Goal: Transaction & Acquisition: Purchase product/service

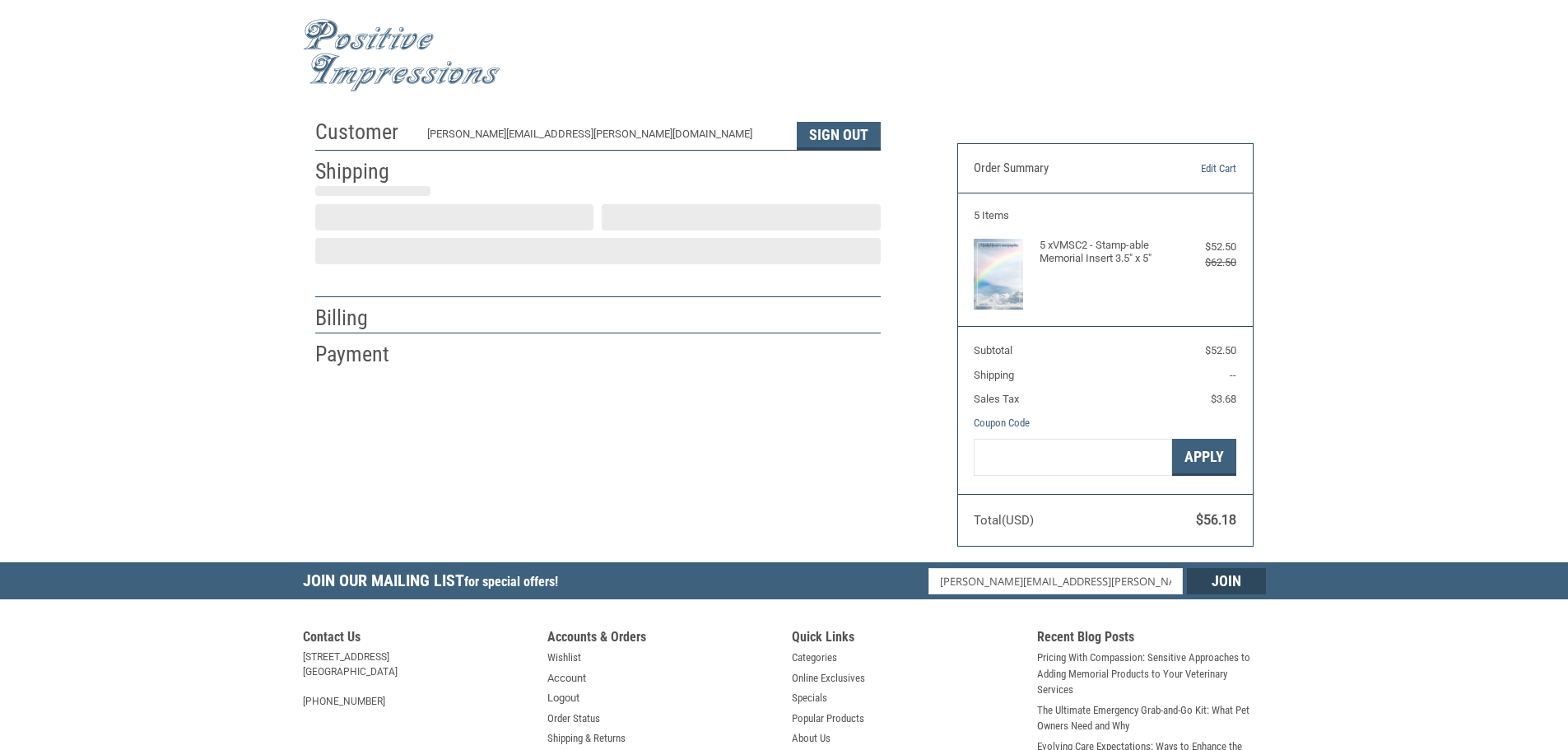
scroll to position [2, 0]
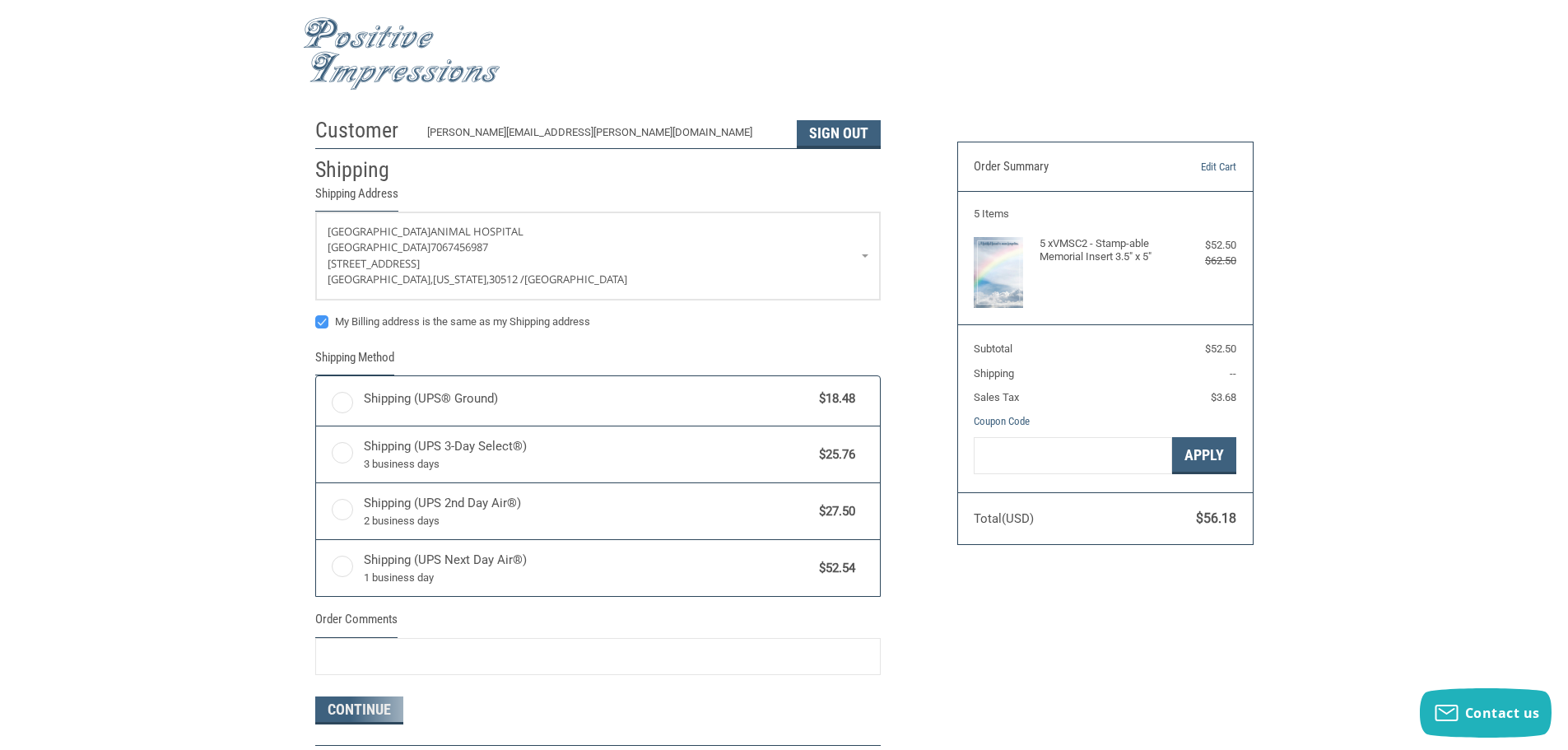
radio input "true"
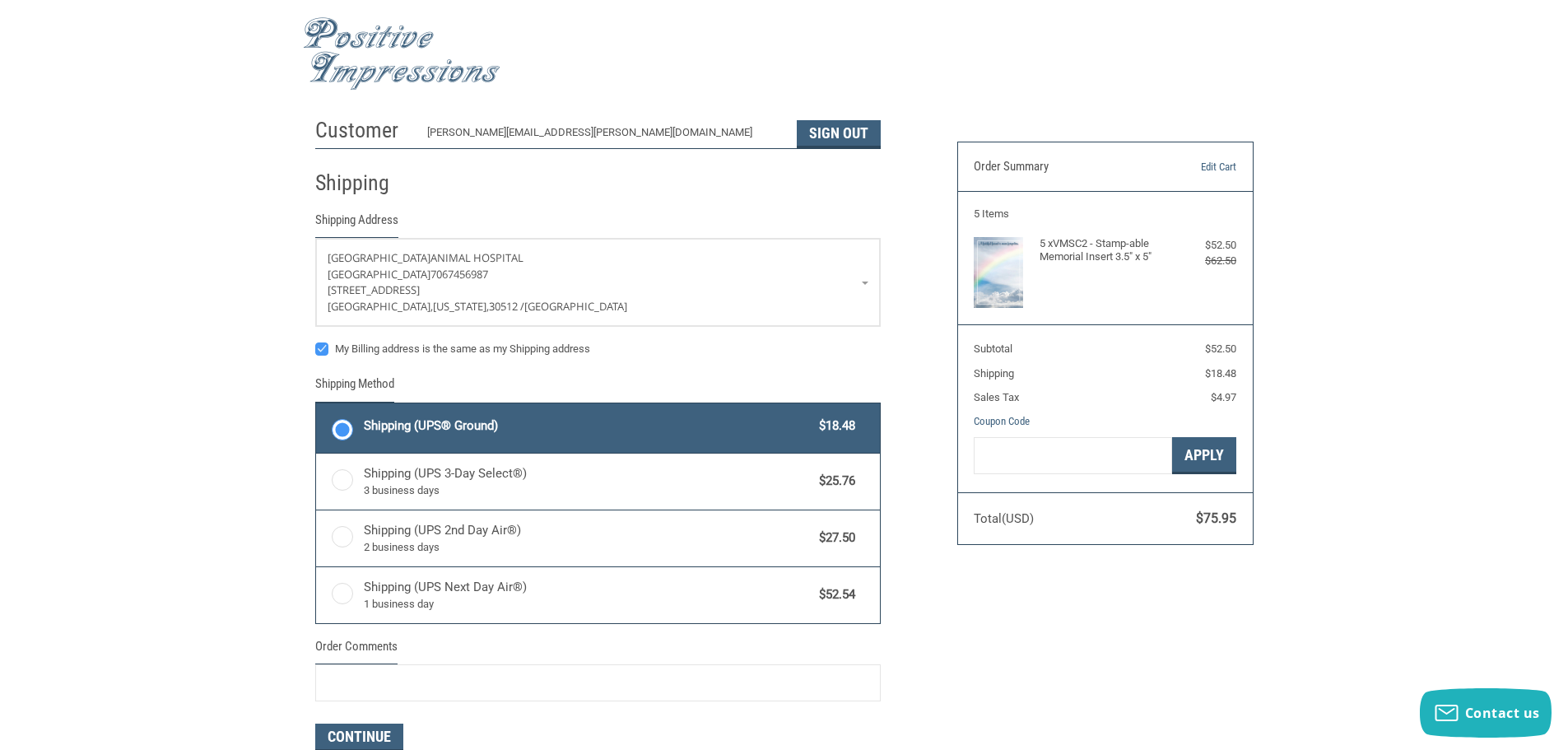
scroll to position [84, 0]
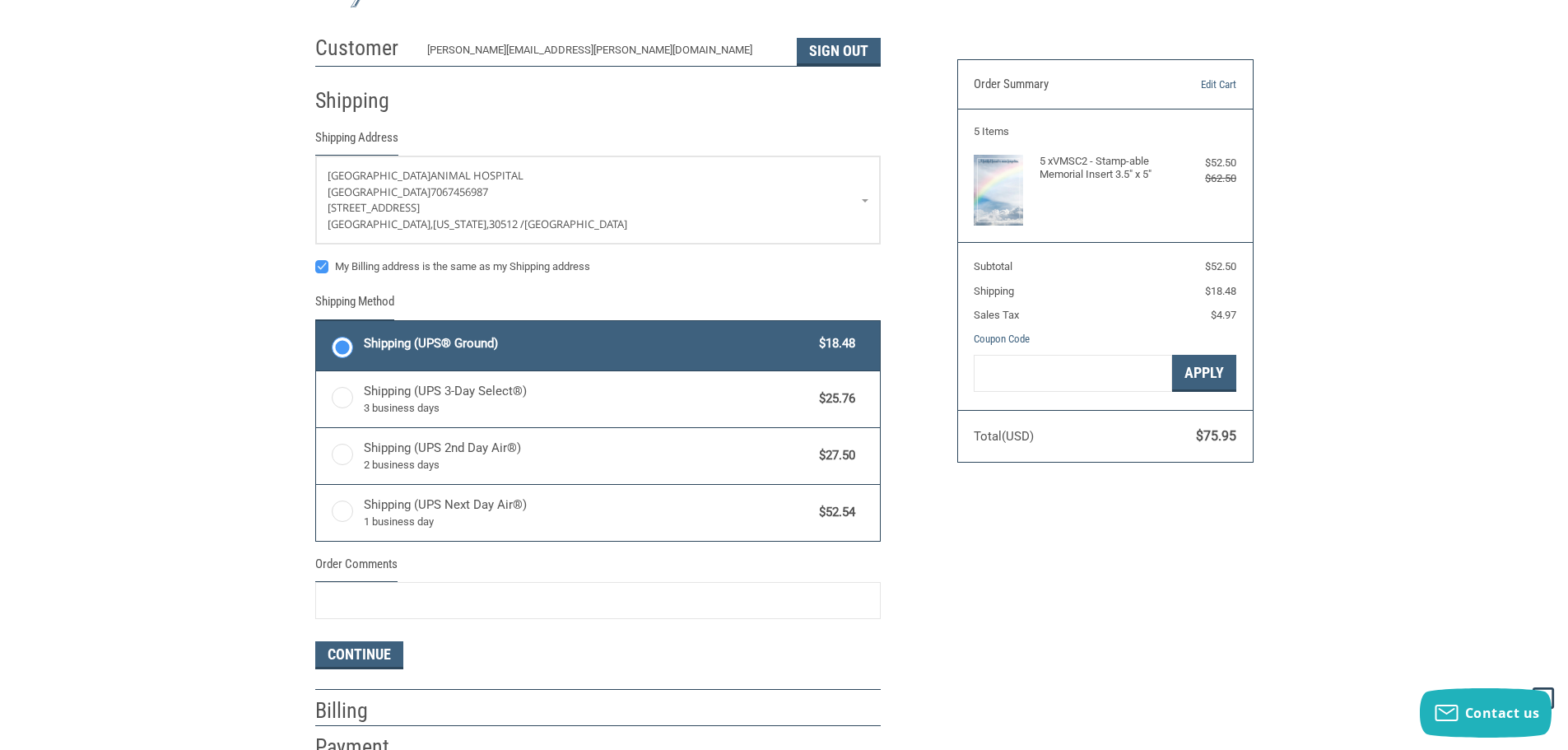
click at [322, 267] on label "My Billing address is the same as my Shipping address" at bounding box center [598, 267] width 565 height 13
click at [316, 260] on input "My Billing address is the same as my Shipping address" at bounding box center [315, 259] width 1 height 1
checkbox input "false"
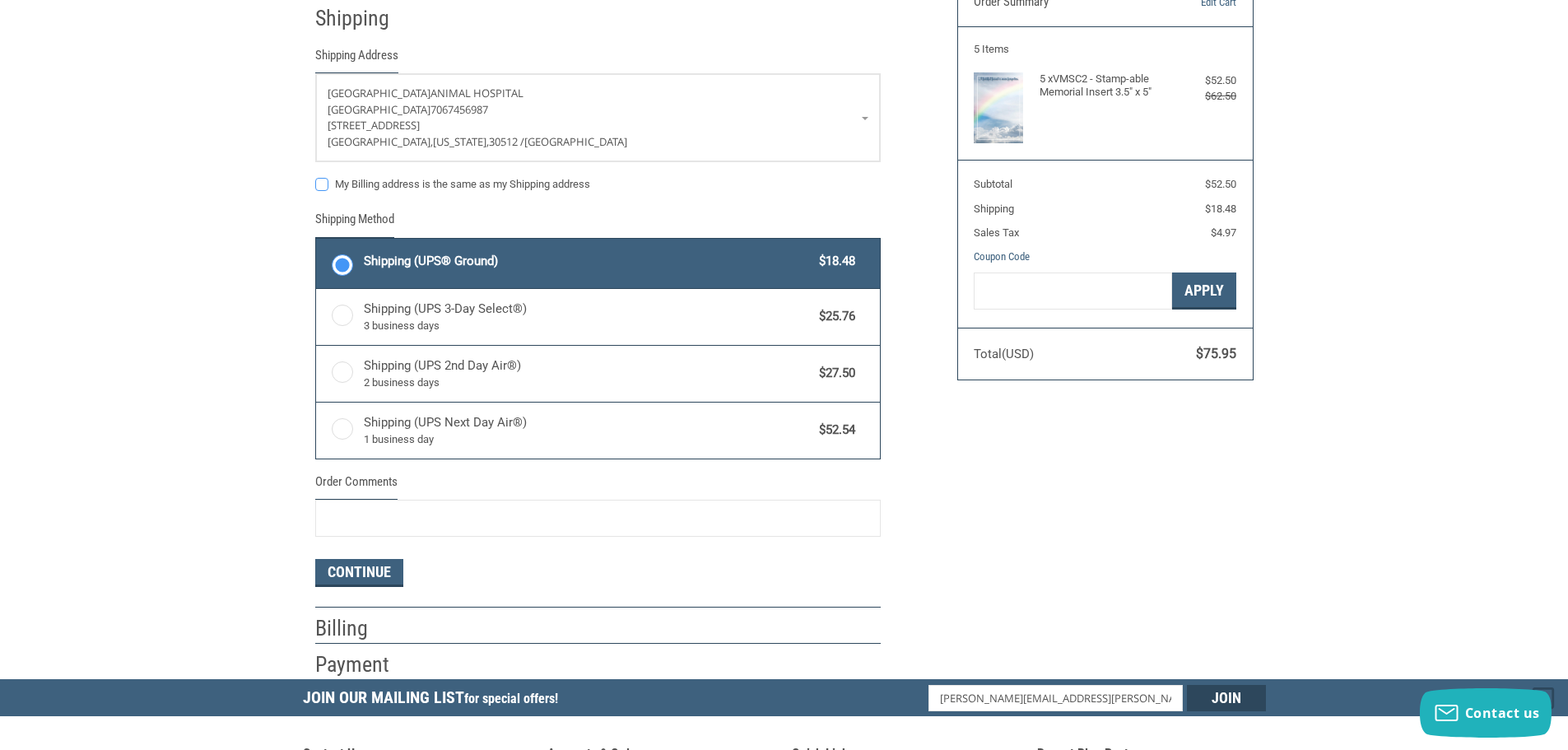
scroll to position [249, 0]
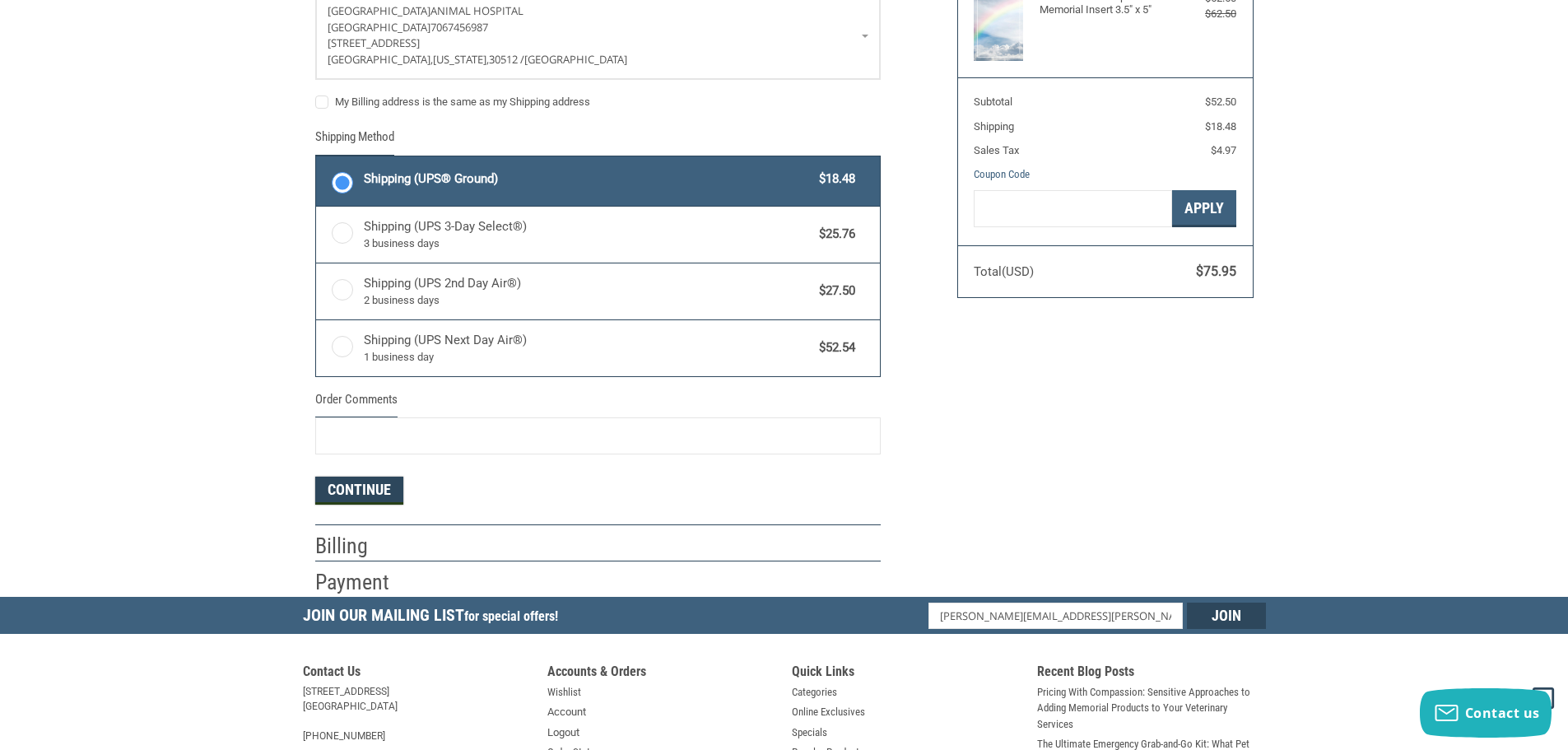
click at [369, 497] on button "Continue" at bounding box center [359, 491] width 88 height 28
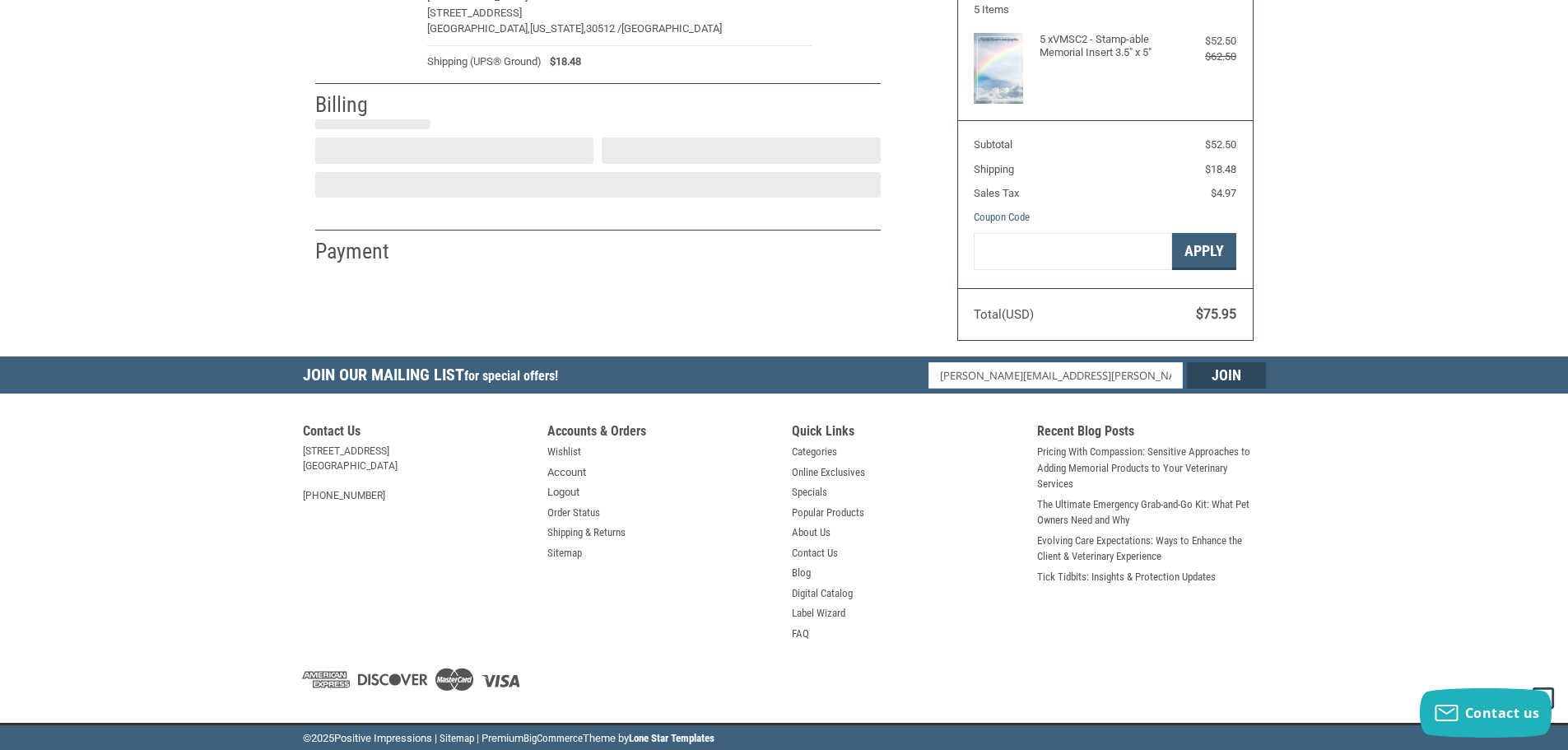
select select "US"
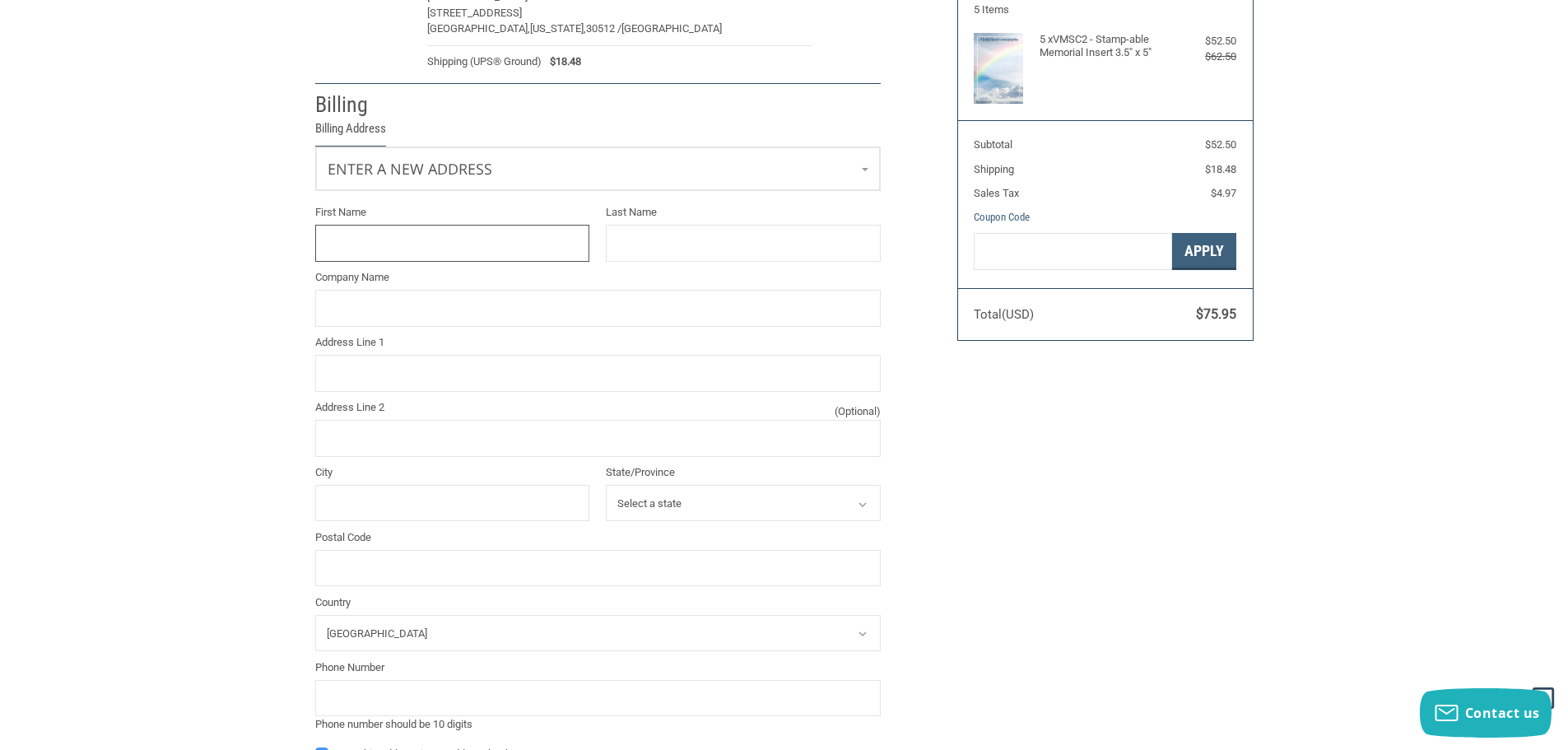
scroll to position [141, 0]
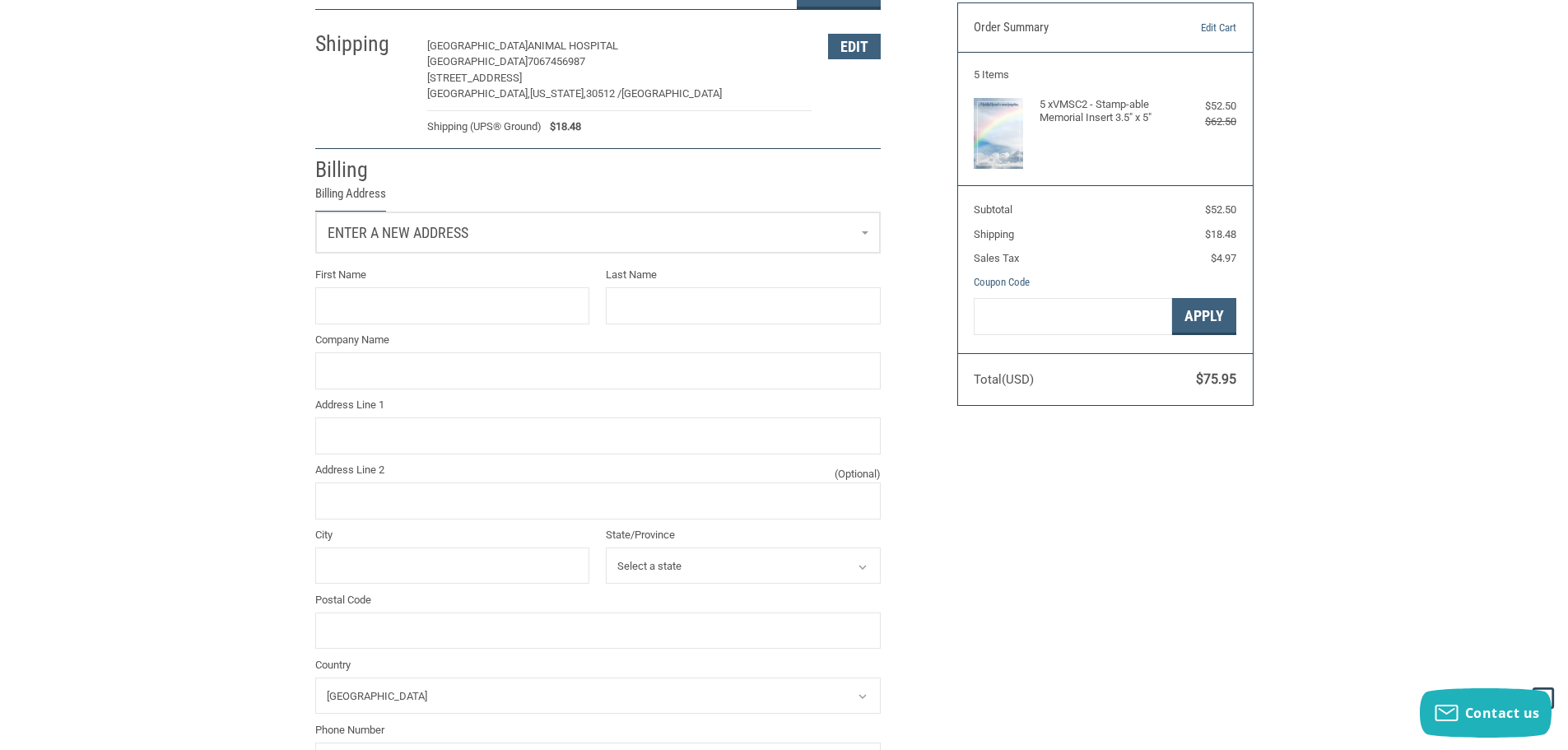
click at [514, 249] on link "Enter a new address" at bounding box center [598, 232] width 564 height 41
click at [489, 314] on p "SVP 2054534760" at bounding box center [597, 319] width 530 height 17
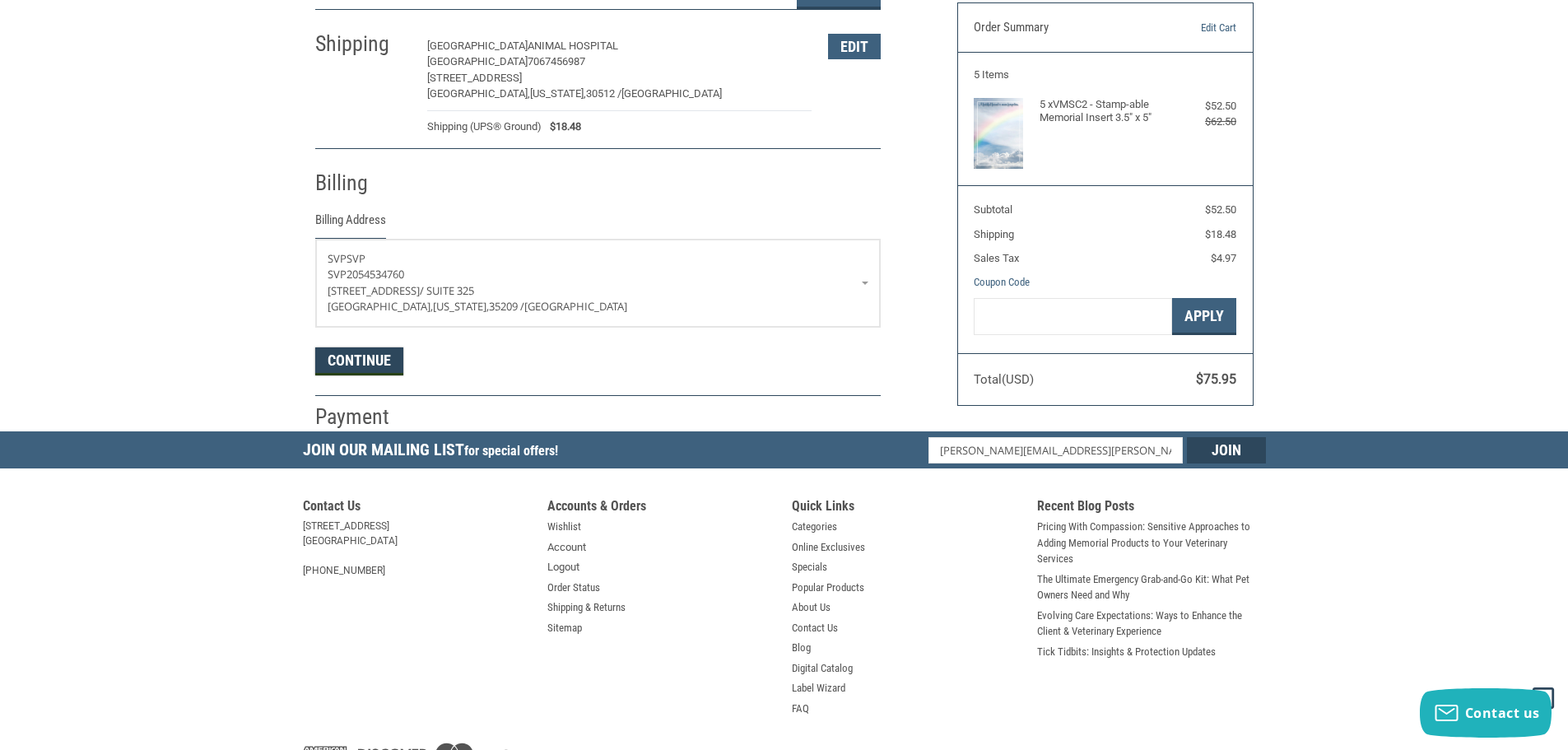
click at [374, 369] on button "Continue" at bounding box center [359, 361] width 88 height 28
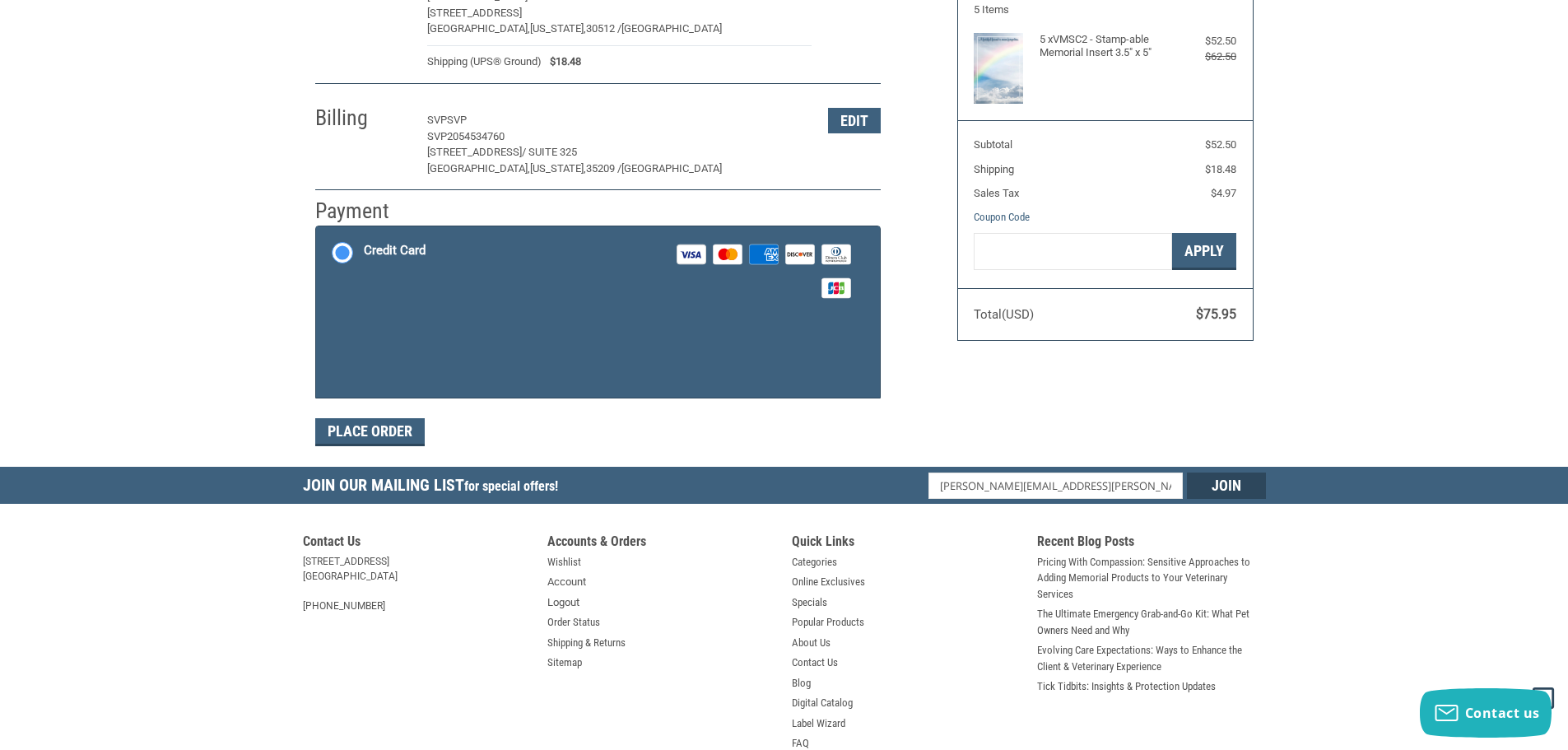
scroll to position [123, 0]
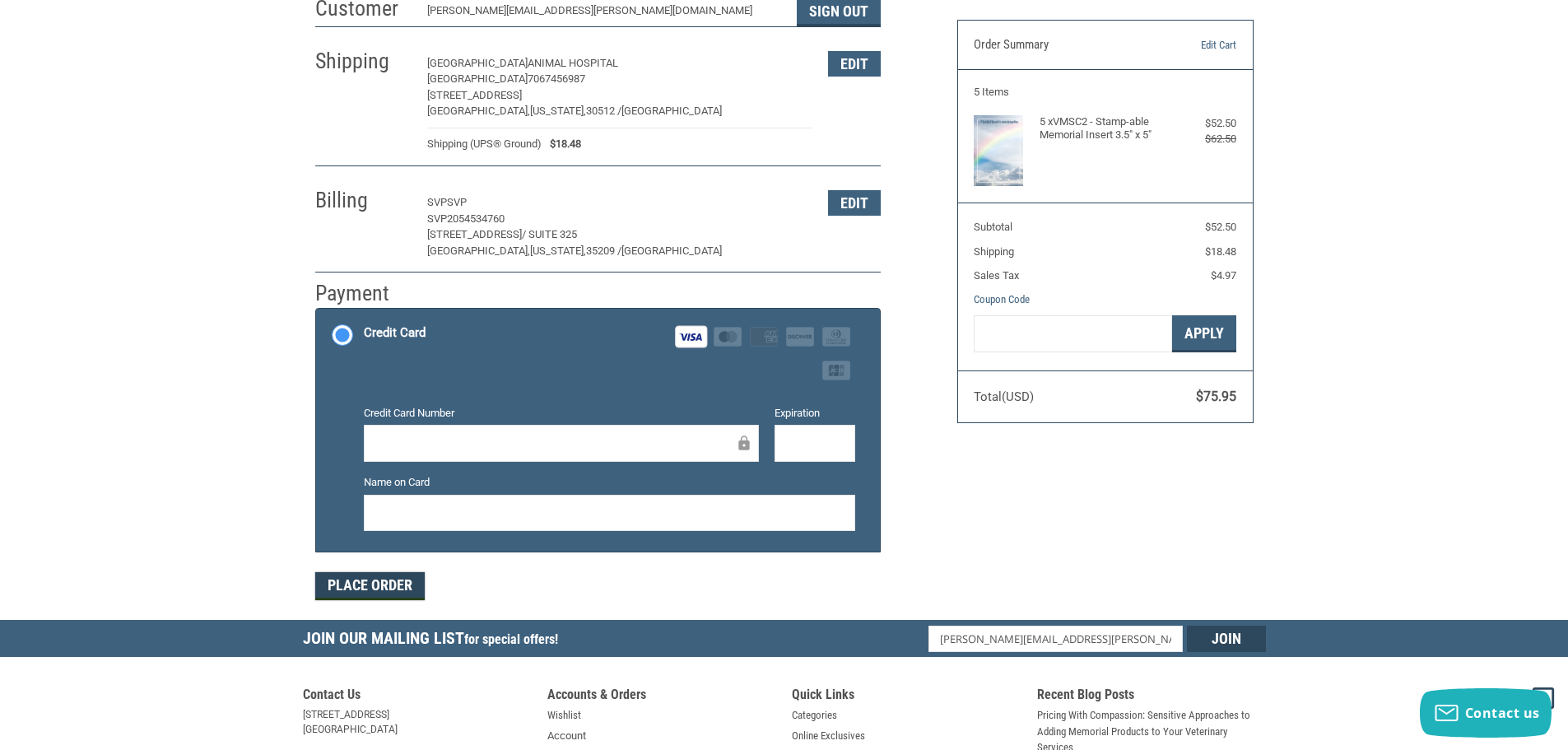
click at [386, 585] on button "Place Order" at bounding box center [369, 586] width 109 height 28
